Goal: Find specific page/section: Find specific page/section

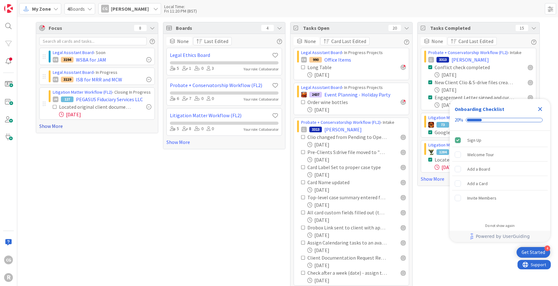
click at [51, 124] on link "Show More" at bounding box center [97, 126] width 116 height 8
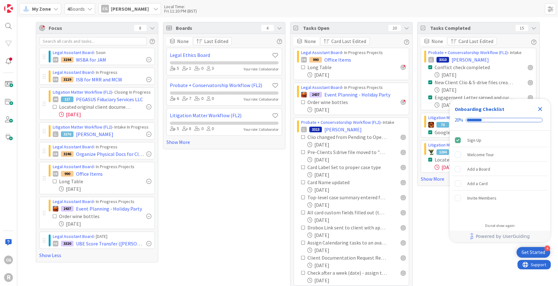
click at [53, 107] on icon at bounding box center [55, 107] width 4 height 4
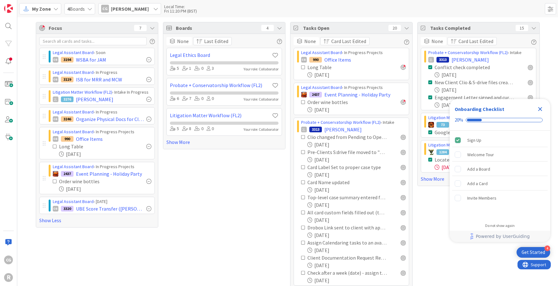
click at [54, 8] on icon at bounding box center [55, 8] width 5 height 5
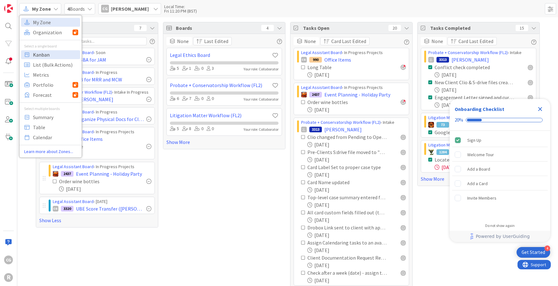
click at [44, 54] on span "Kanban" at bounding box center [55, 54] width 45 height 9
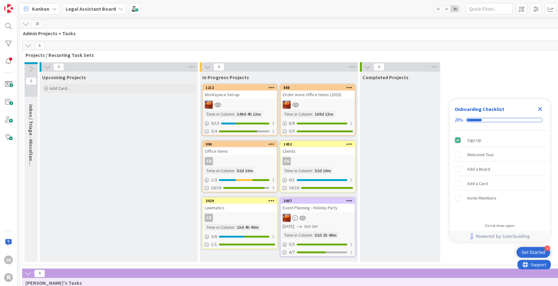
scroll to position [619, 0]
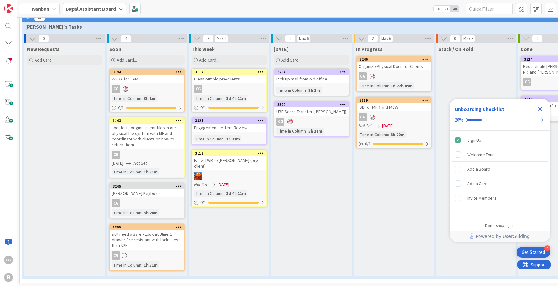
click at [540, 110] on icon "Close Checklist" at bounding box center [540, 109] width 4 height 4
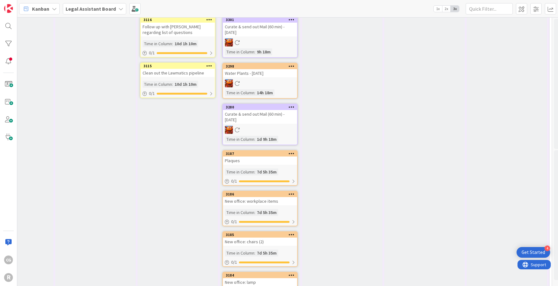
scroll to position [180, 52]
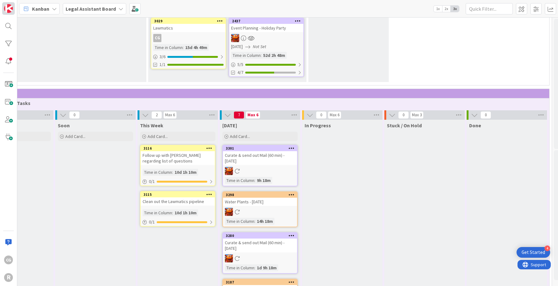
click at [11, 8] on img at bounding box center [8, 8] width 9 height 9
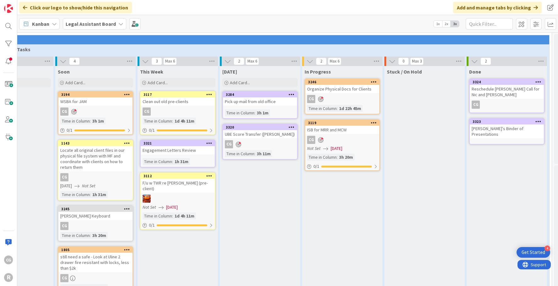
scroll to position [634, 52]
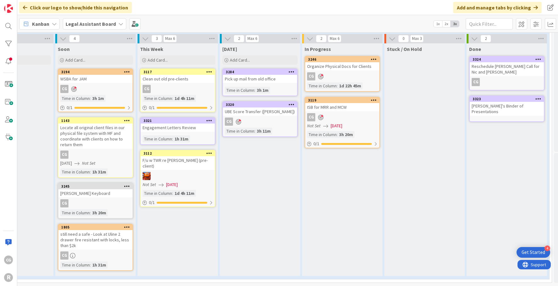
click at [23, 24] on icon at bounding box center [26, 24] width 8 height 8
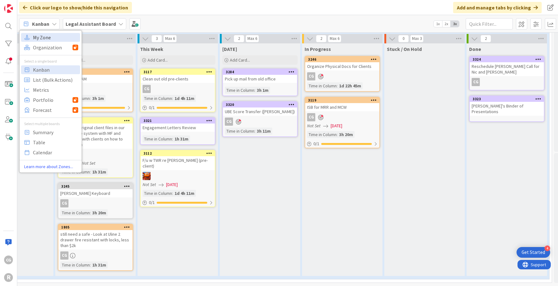
click at [37, 35] on span "My Zone" at bounding box center [55, 37] width 45 height 9
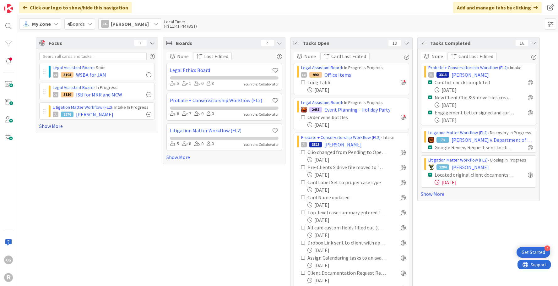
click at [55, 125] on link "Show More" at bounding box center [97, 126] width 116 height 8
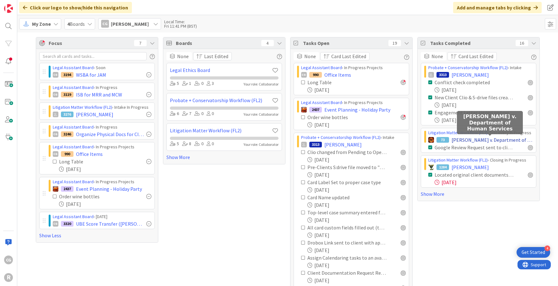
click at [498, 141] on span "[PERSON_NAME] v. Department of Human Services" at bounding box center [492, 140] width 81 height 8
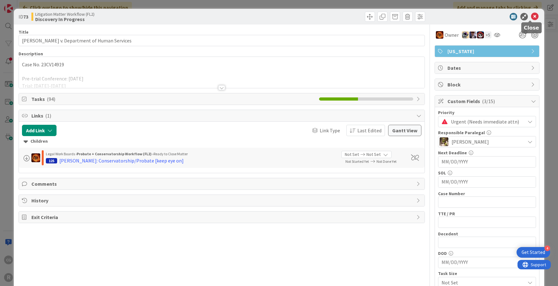
click at [531, 17] on icon at bounding box center [535, 17] width 8 height 8
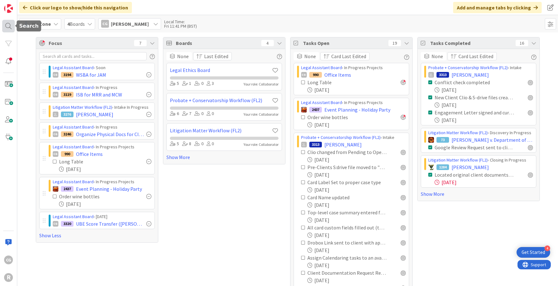
click at [10, 25] on div at bounding box center [8, 26] width 13 height 13
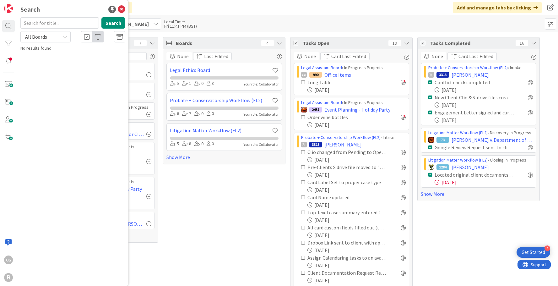
click at [242, 16] on div "My Zone 4 Boards CG [PERSON_NAME] Local Time: Fri 11:41 PM (BST)" at bounding box center [287, 23] width 541 height 17
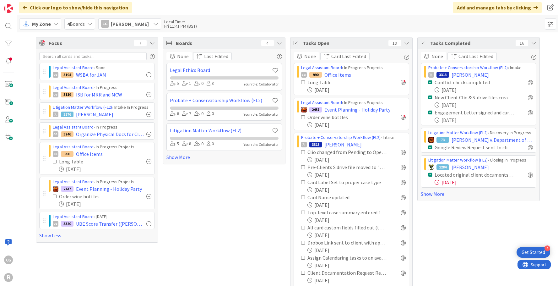
click at [38, 23] on span "My Zone" at bounding box center [41, 24] width 19 height 8
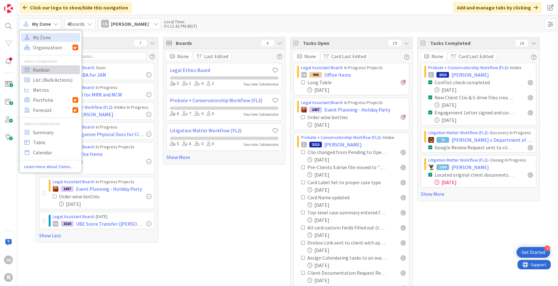
click at [45, 67] on span "Kanban" at bounding box center [55, 69] width 45 height 9
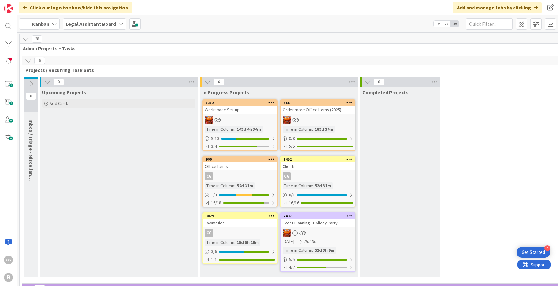
click at [98, 23] on b "Legal Assistant Board" at bounding box center [91, 24] width 50 height 6
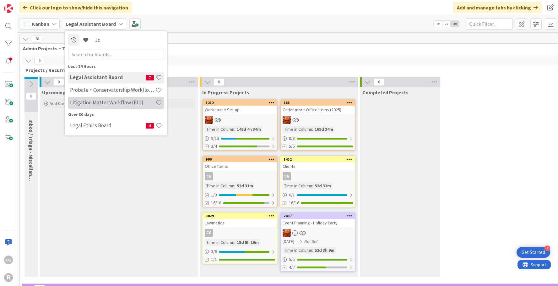
click at [100, 99] on h4 "Litigation Matter Workflow (FL2)" at bounding box center [112, 102] width 85 height 6
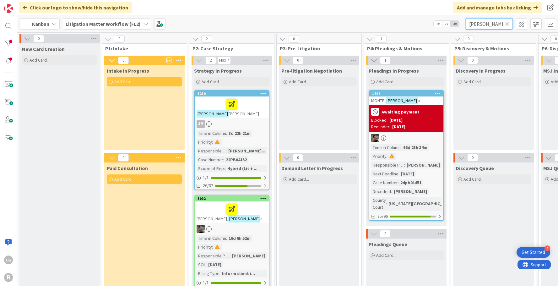
click at [474, 22] on input "[PERSON_NAME]" at bounding box center [489, 23] width 47 height 11
drag, startPoint x: 464, startPoint y: 25, endPoint x: 456, endPoint y: 27, distance: 7.4
click at [456, 26] on div "Kanban Litigation Matter Workflow (FL2) 1x 2x 3x [PERSON_NAME]" at bounding box center [287, 23] width 541 height 17
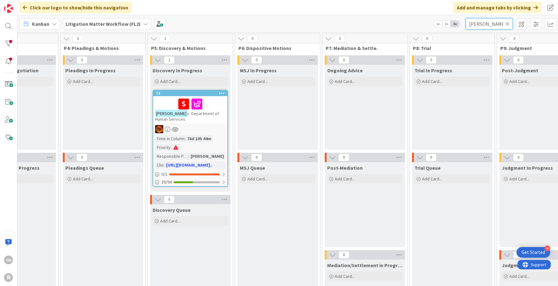
scroll to position [0, 303]
type input "[PERSON_NAME]"
click at [216, 113] on div "[PERSON_NAME] v. Department of Human Services" at bounding box center [190, 109] width 74 height 27
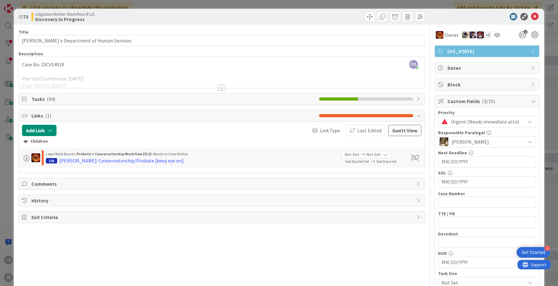
click at [46, 94] on div "Tasks ( 94 )" at bounding box center [221, 98] width 405 height 11
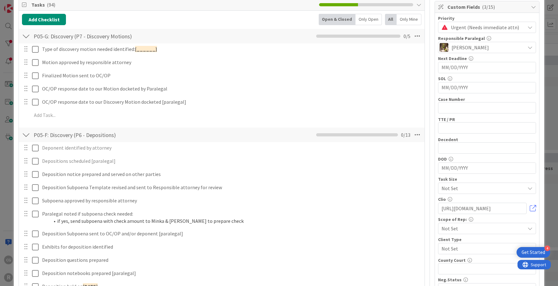
scroll to position [31, 0]
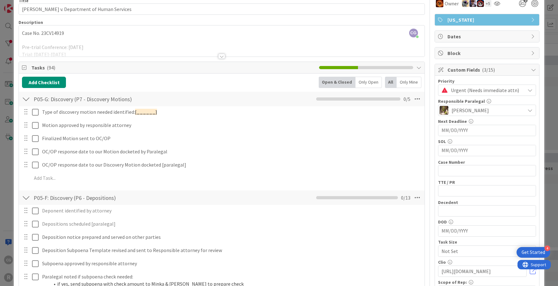
click at [402, 84] on div "Only Mine" at bounding box center [409, 82] width 25 height 11
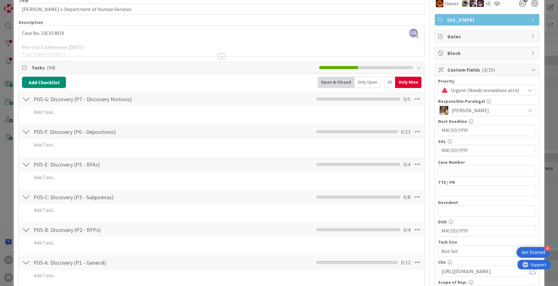
click at [384, 83] on div "All" at bounding box center [389, 82] width 11 height 11
click at [384, 82] on div "All" at bounding box center [389, 82] width 11 height 11
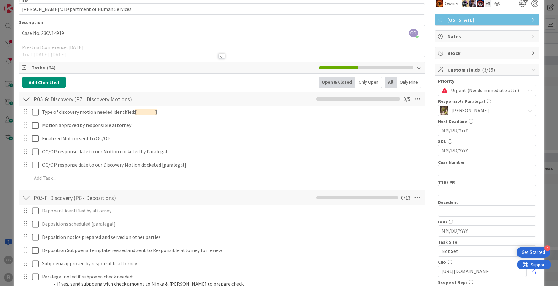
click at [385, 80] on div "All" at bounding box center [391, 82] width 12 height 11
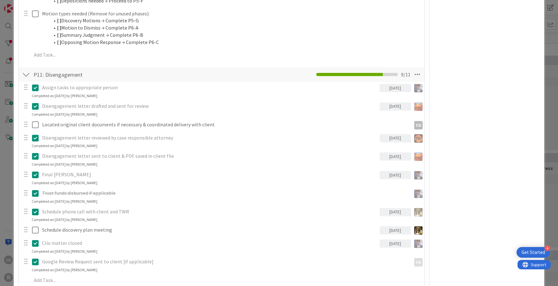
scroll to position [974, 0]
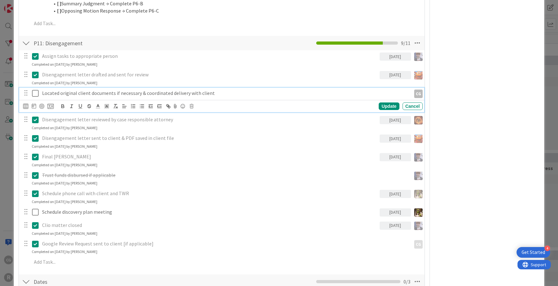
drag, startPoint x: 369, startPoint y: 94, endPoint x: 192, endPoint y: 109, distance: 177.7
click at [192, 109] on div "CG Update Cancel" at bounding box center [223, 106] width 400 height 9
click at [192, 107] on icon at bounding box center [192, 106] width 4 height 4
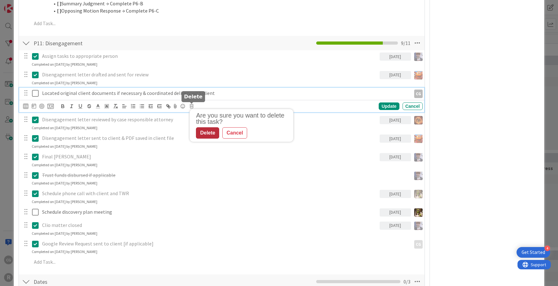
click at [209, 133] on div "Delete" at bounding box center [207, 132] width 23 height 11
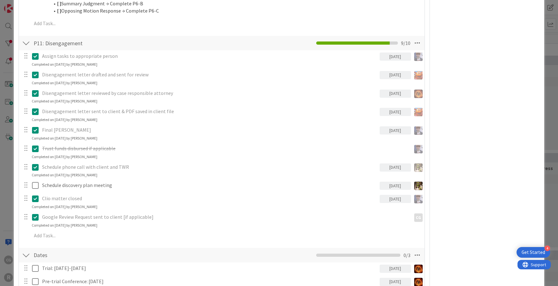
click at [547, 113] on div "ID 73 Litigation Matter Workflow (FL2) Discovery In Progress Title 38 / 128 [PE…" at bounding box center [279, 143] width 558 height 286
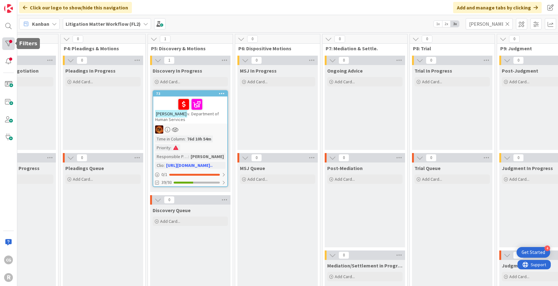
click at [8, 42] on div at bounding box center [8, 43] width 13 height 13
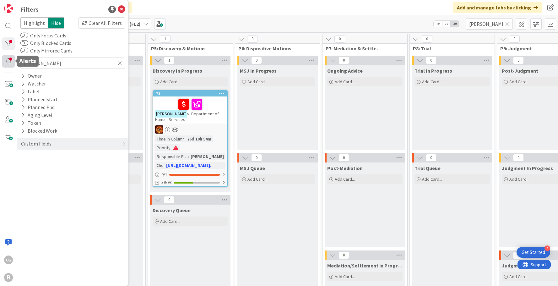
click at [8, 56] on div at bounding box center [8, 61] width 13 height 13
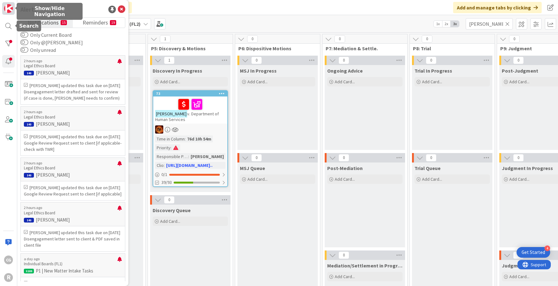
click at [13, 5] on link at bounding box center [8, 8] width 13 height 13
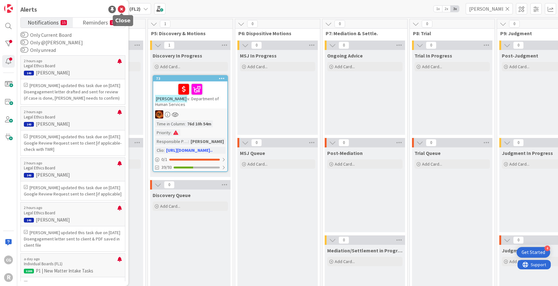
click at [122, 9] on icon at bounding box center [122, 10] width 8 height 8
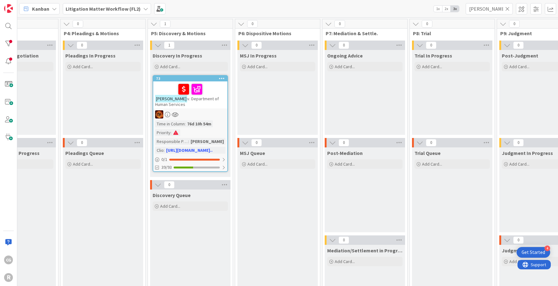
click at [120, 9] on b "Litigation Matter Workflow (FL2)" at bounding box center [103, 9] width 75 height 6
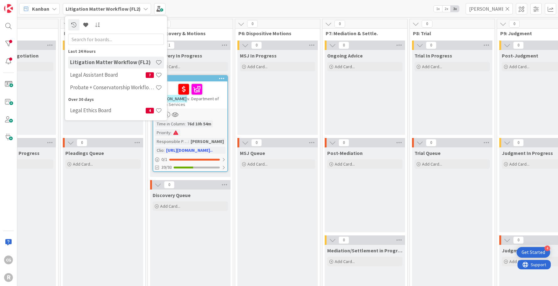
click at [47, 10] on span "Kanban" at bounding box center [40, 9] width 17 height 8
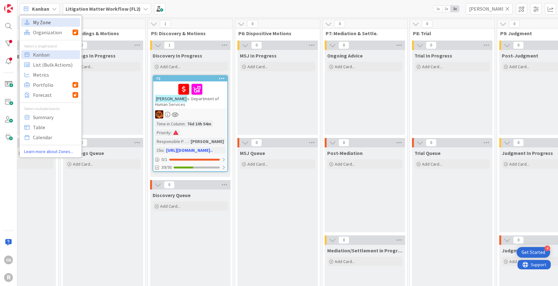
click at [45, 23] on span "My Zone" at bounding box center [55, 22] width 45 height 9
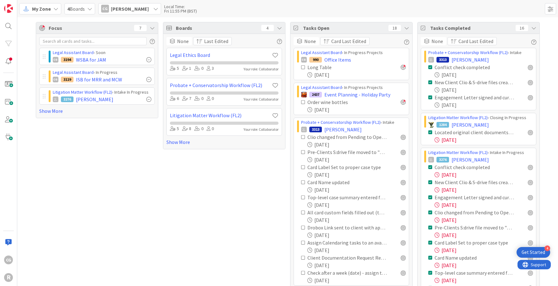
click at [369, 108] on div "[DATE]" at bounding box center [356, 110] width 98 height 8
click at [27, 10] on icon at bounding box center [26, 9] width 8 height 8
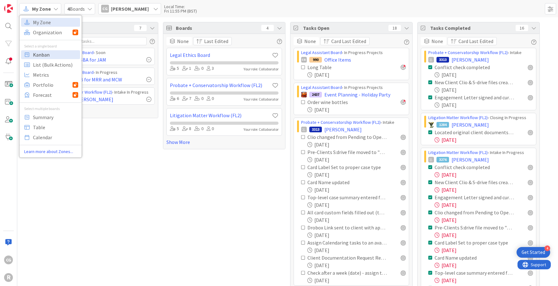
click at [58, 51] on span "Kanban" at bounding box center [55, 54] width 45 height 9
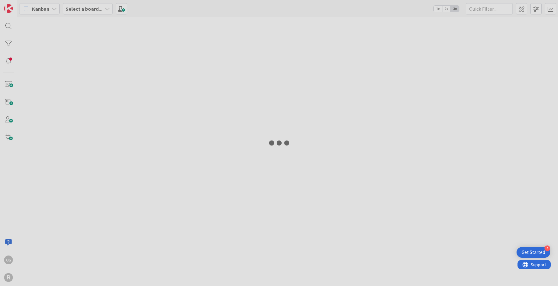
type input "[PERSON_NAME]"
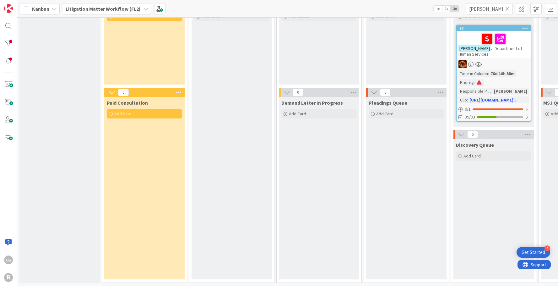
scroll to position [55, 0]
click at [98, 10] on b "Litigation Matter Workflow (FL2)" at bounding box center [103, 9] width 75 height 6
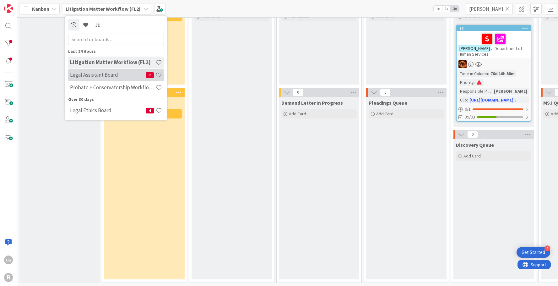
click at [100, 78] on h4 "Legal Assistant Board" at bounding box center [108, 75] width 76 height 6
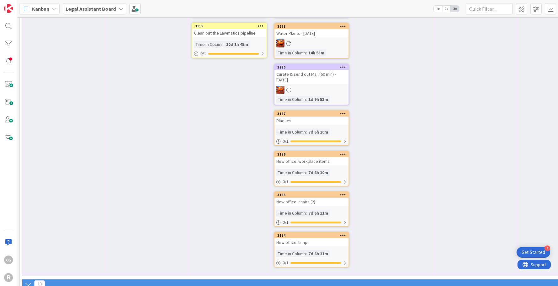
scroll to position [337, 0]
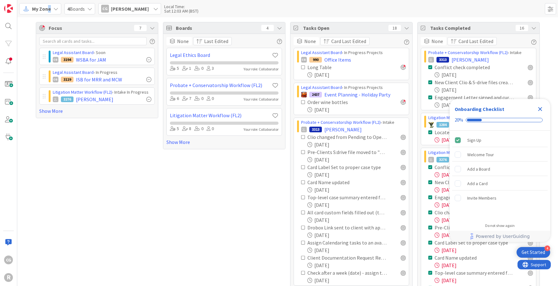
click at [47, 14] on div "My Zone" at bounding box center [40, 8] width 42 height 11
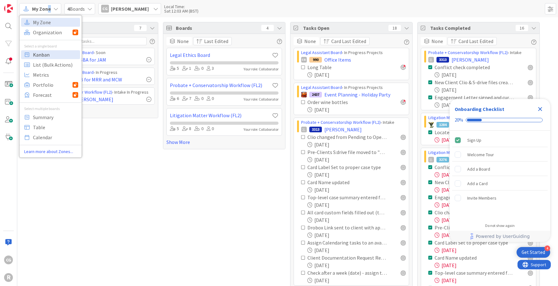
click at [43, 51] on span "Kanban" at bounding box center [55, 54] width 45 height 9
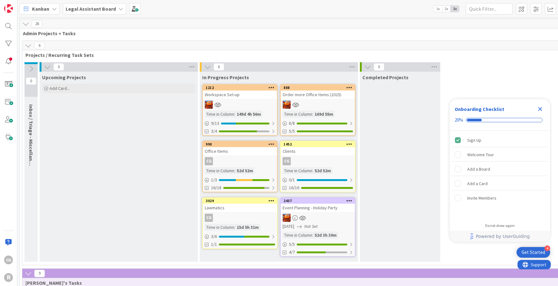
click at [99, 11] on b "Legal Assistant Board" at bounding box center [91, 9] width 50 height 6
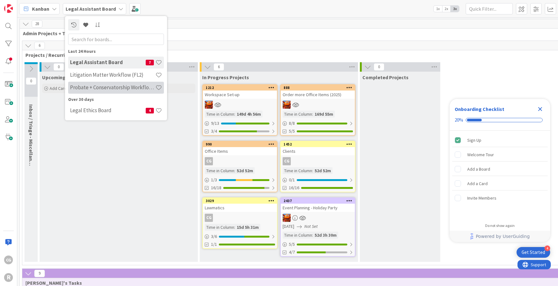
click at [101, 86] on h4 "Probate + Conservatorship Workflow (FL2)" at bounding box center [112, 87] width 85 height 6
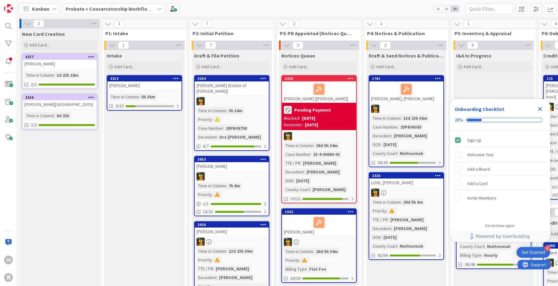
click at [106, 12] on b "Probate + Conservatorship Workflow (FL2)" at bounding box center [115, 9] width 98 height 6
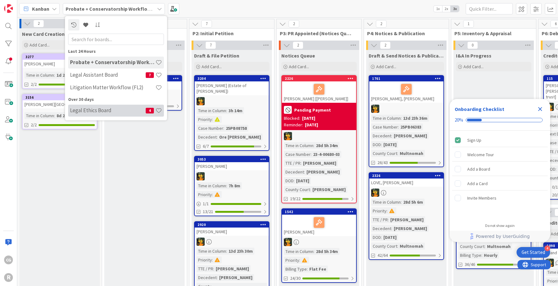
click at [101, 114] on div "Legal Ethics Board 4" at bounding box center [116, 111] width 96 height 12
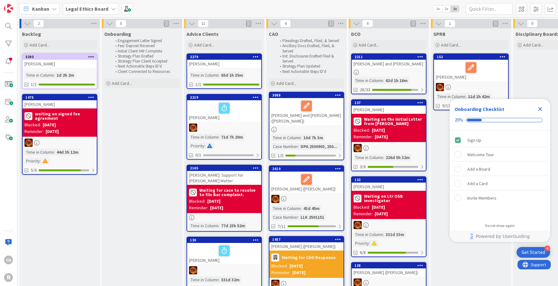
click at [537, 109] on icon "Close Checklist" at bounding box center [540, 109] width 8 height 8
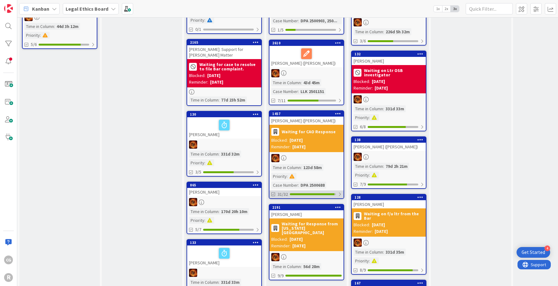
scroll to position [157, 0]
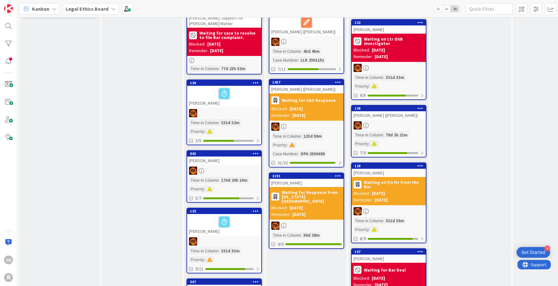
click at [306, 226] on div at bounding box center [306, 225] width 74 height 8
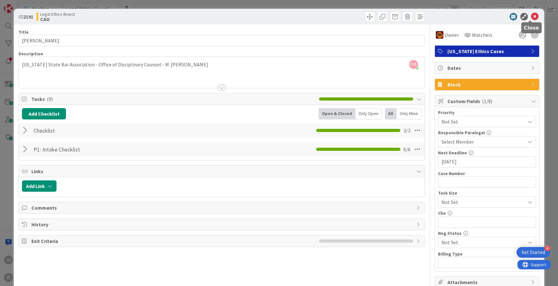
click at [531, 14] on icon at bounding box center [535, 17] width 8 height 8
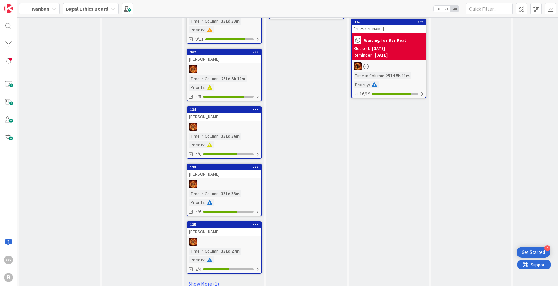
scroll to position [397, 0]
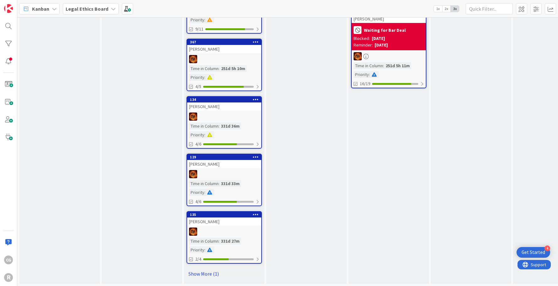
click at [208, 269] on link "Show More (1)" at bounding box center [224, 274] width 75 height 10
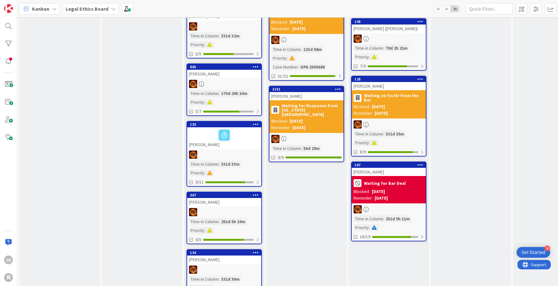
scroll to position [0, 0]
